Goal: Find specific page/section: Find specific page/section

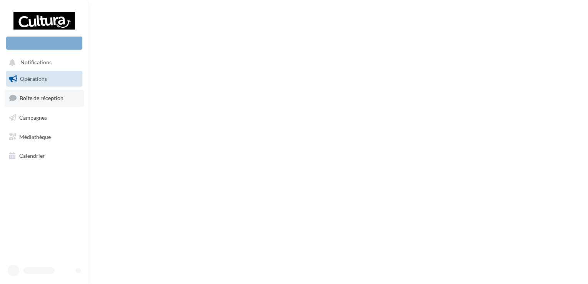
click at [53, 97] on span "Boîte de réception" at bounding box center [42, 98] width 44 height 7
click at [37, 99] on span "Boîte de réception" at bounding box center [42, 98] width 44 height 7
click at [35, 93] on link "Boîte de réception" at bounding box center [44, 98] width 79 height 17
